Goal: Find specific page/section: Find specific page/section

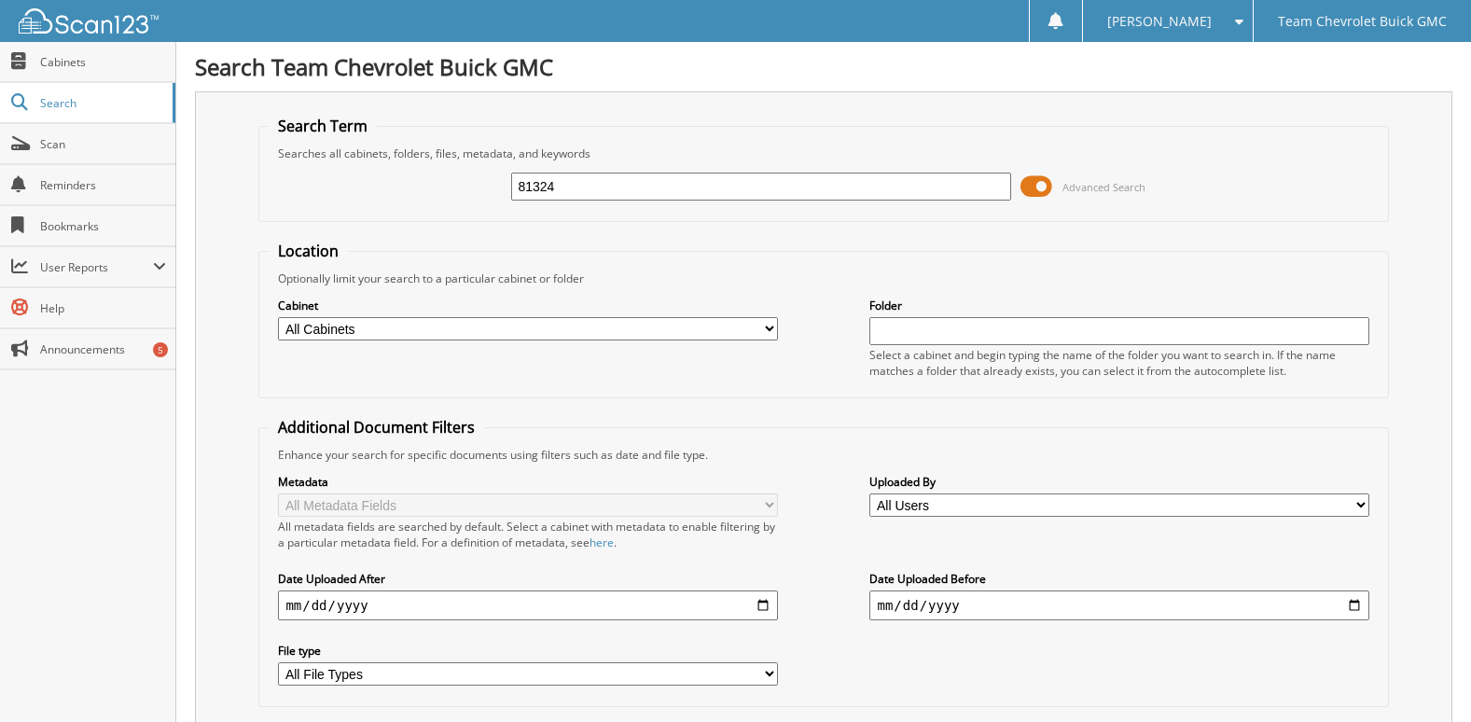
drag, startPoint x: 560, startPoint y: 183, endPoint x: -51, endPoint y: 98, distance: 617.6
click at [0, 98] on html "[PERSON_NAME] Settings Logout Team Chevrolet Buick GMC Close Cabinets Search Sc…" at bounding box center [735, 557] width 1471 height 1114
type input "66937"
drag, startPoint x: 562, startPoint y: 184, endPoint x: 330, endPoint y: 163, distance: 233.1
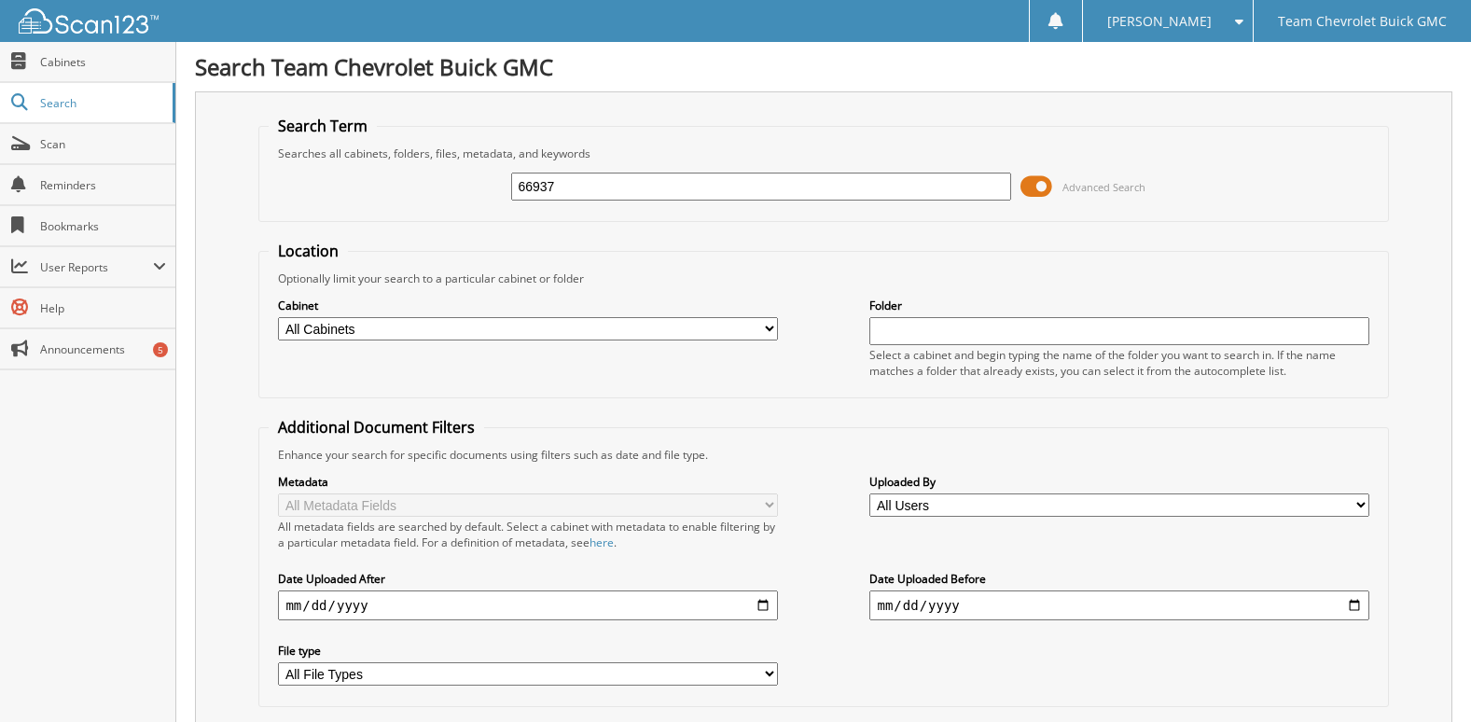
click at [330, 163] on div "66937 Advanced Search" at bounding box center [823, 186] width 1109 height 50
type input "68219"
drag, startPoint x: 566, startPoint y: 172, endPoint x: 400, endPoint y: 193, distance: 167.4
click at [400, 193] on div "68219 Advanced Search" at bounding box center [823, 186] width 1109 height 50
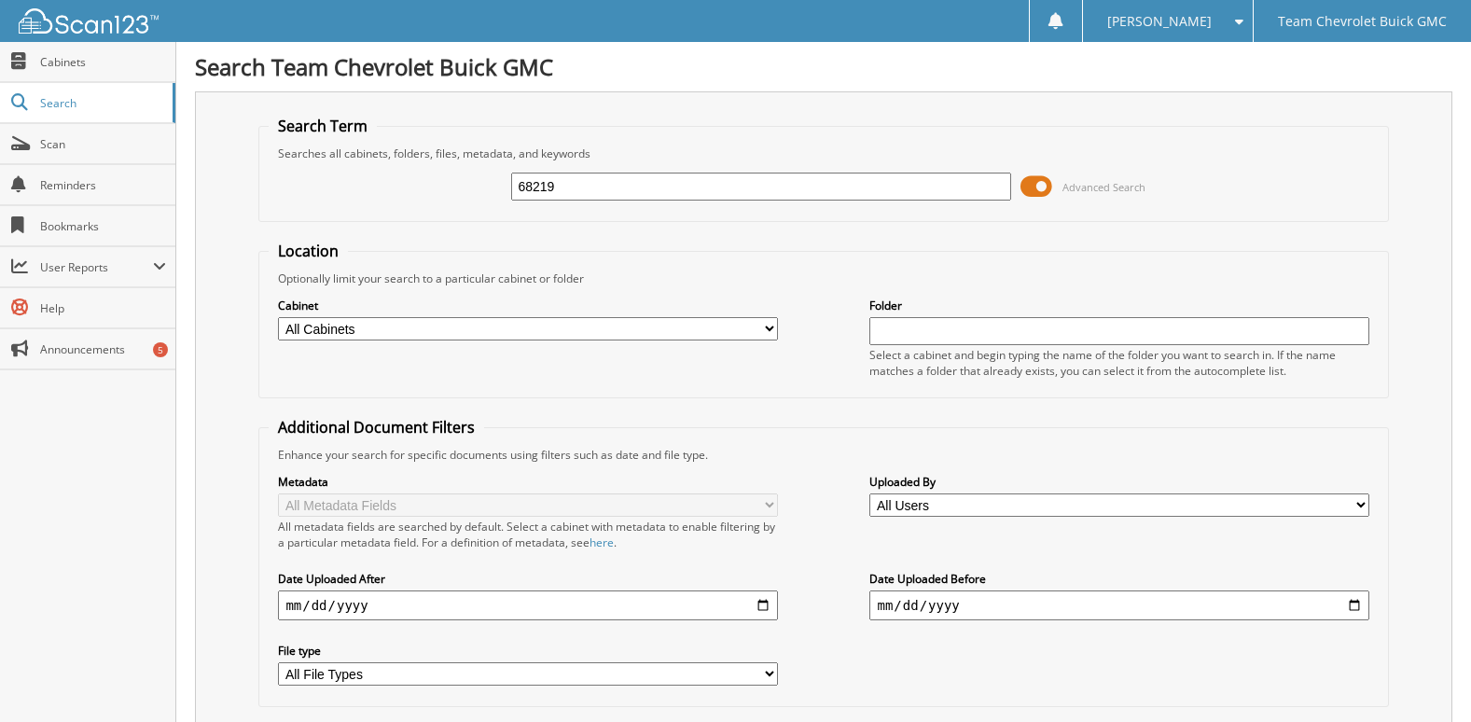
drag, startPoint x: 573, startPoint y: 183, endPoint x: 326, endPoint y: 181, distance: 246.2
click at [326, 181] on div "68219 Advanced Search" at bounding box center [823, 186] width 1109 height 50
type input "86245"
drag, startPoint x: 588, startPoint y: 195, endPoint x: 350, endPoint y: 220, distance: 239.1
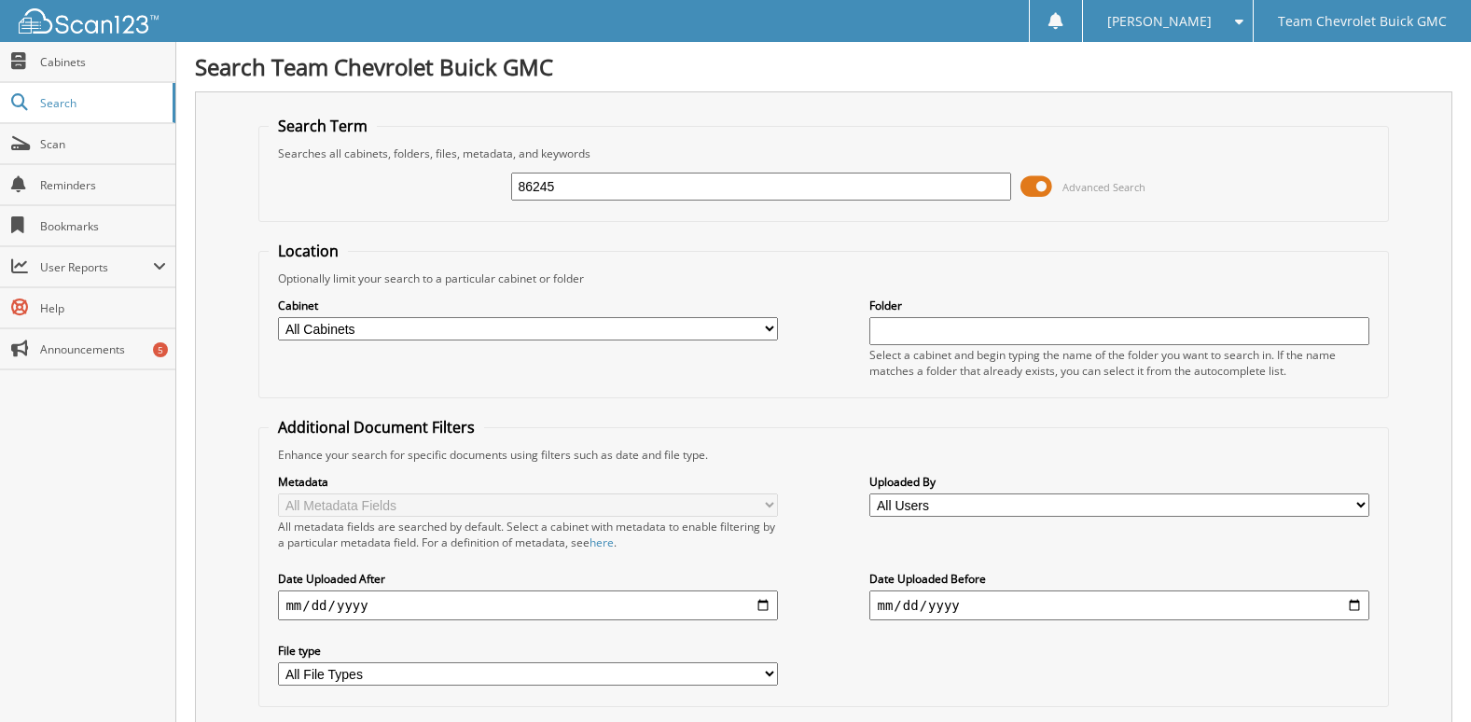
click at [350, 220] on fieldset "Search Term Searches all cabinets, folders, files, metadata, and keywords 86245…" at bounding box center [822, 169] width 1129 height 106
type input "84115"
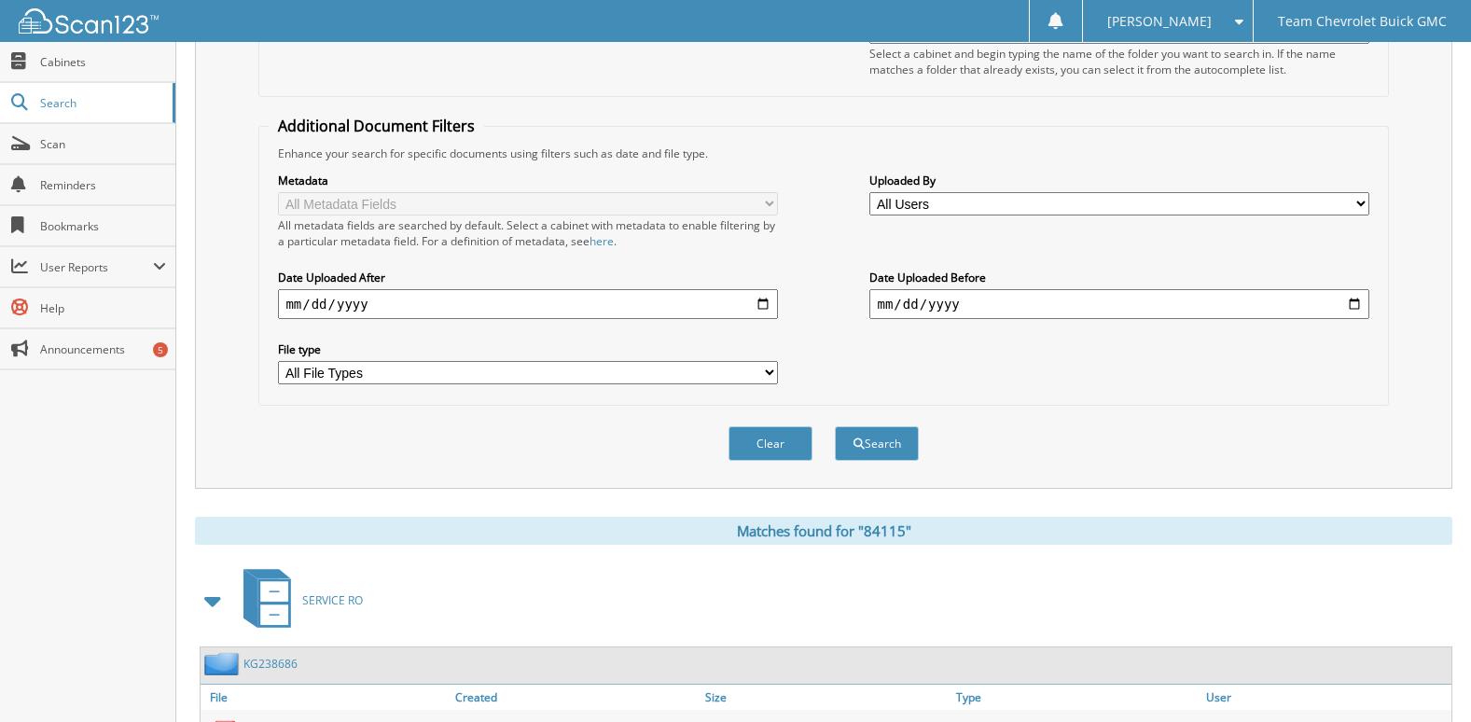
scroll to position [394, 0]
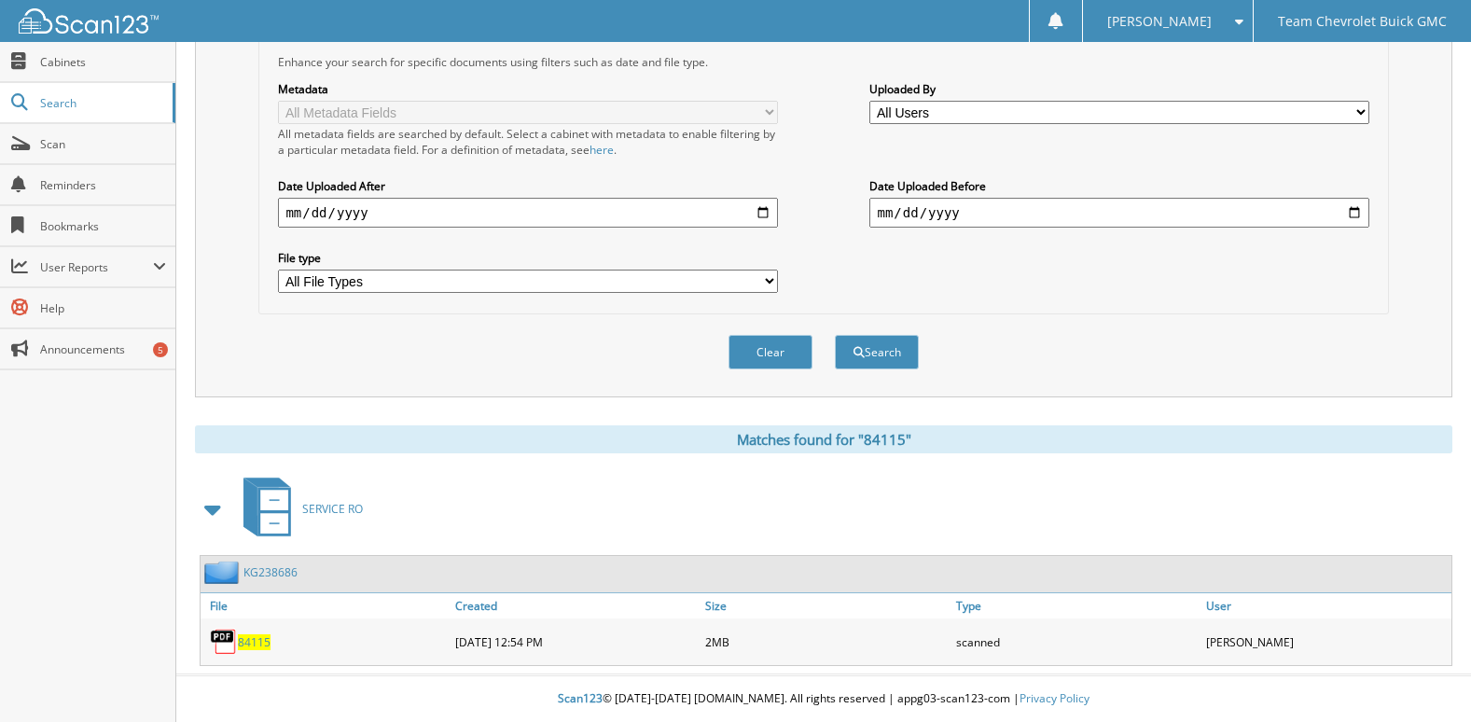
click at [247, 642] on span "84115" at bounding box center [254, 642] width 33 height 16
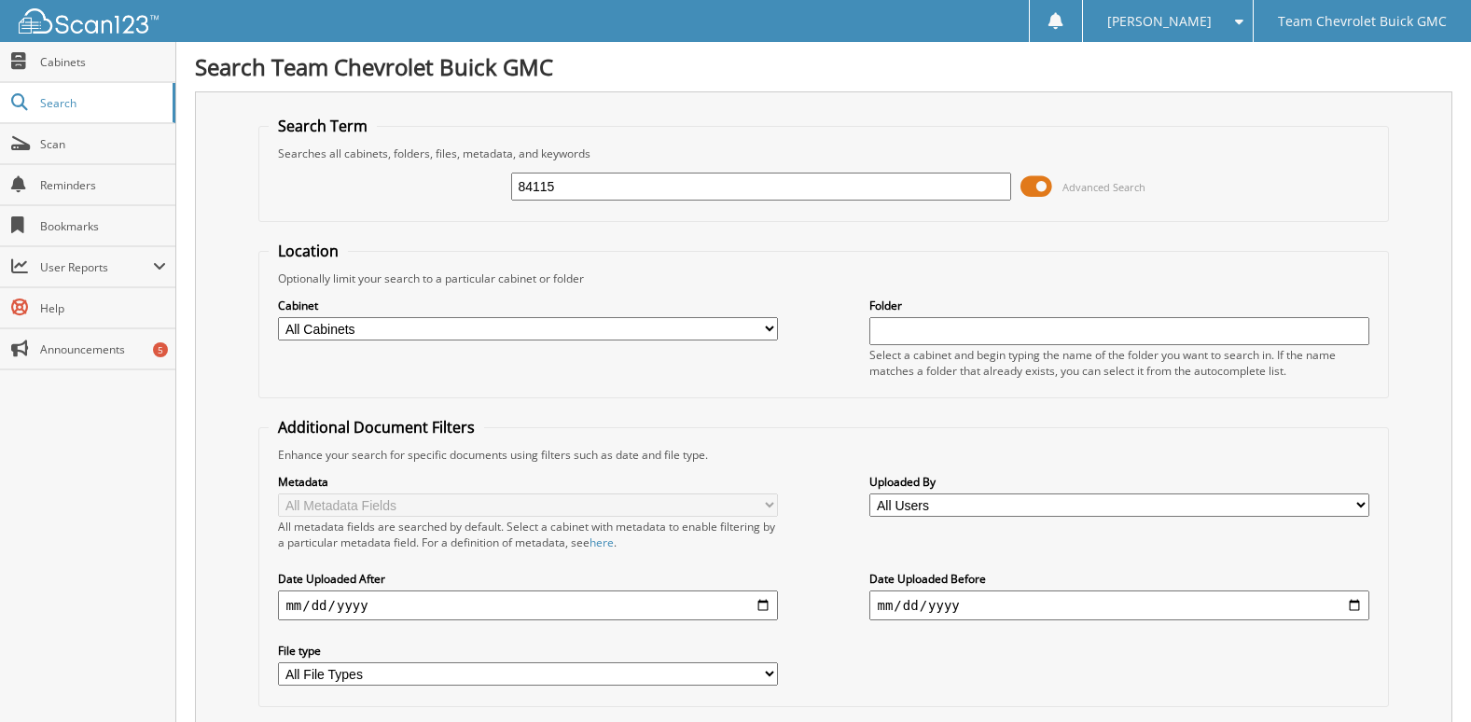
drag, startPoint x: 574, startPoint y: 198, endPoint x: 263, endPoint y: 190, distance: 310.6
click at [263, 190] on fieldset "Search Term Searches all cabinets, folders, files, metadata, and keywords 84115…" at bounding box center [822, 169] width 1129 height 106
type input "85886"
